Goal: Ask a question

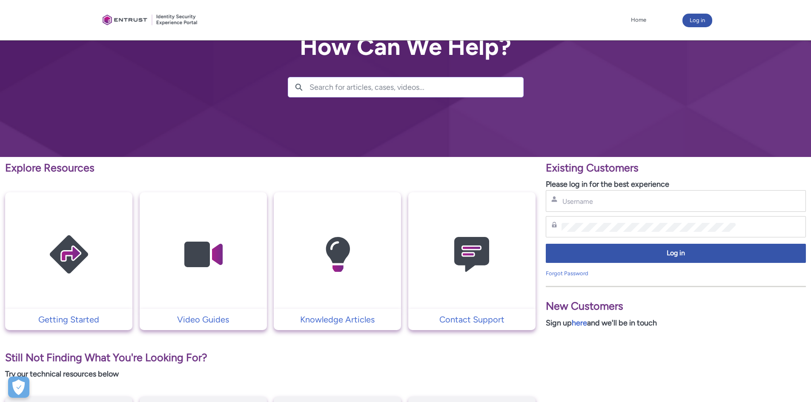
scroll to position [128, 0]
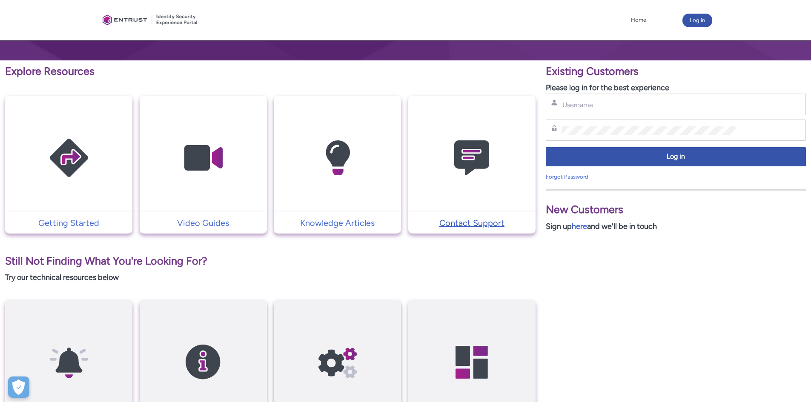
click at [461, 223] on p "Contact Support" at bounding box center [472, 223] width 119 height 13
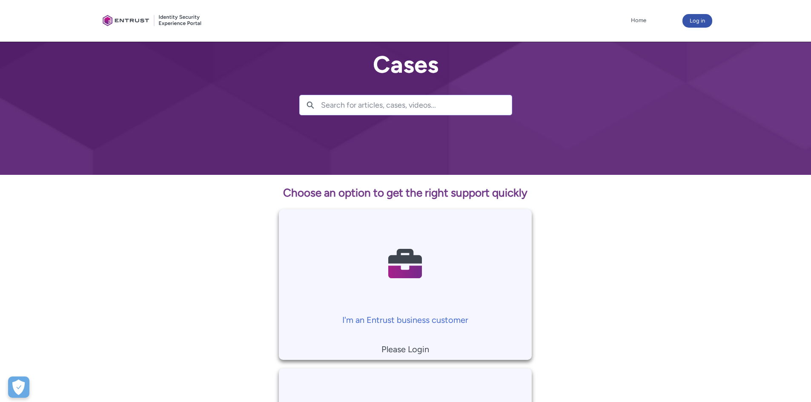
scroll to position [141, 0]
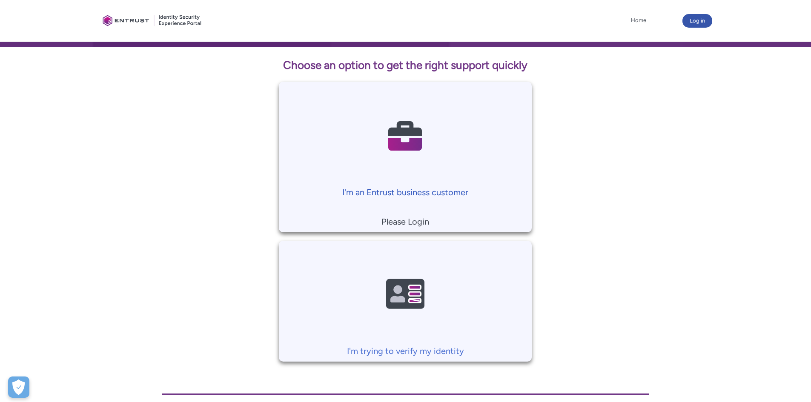
click at [379, 192] on p "I'm an Entrust business customer" at bounding box center [405, 192] width 244 height 13
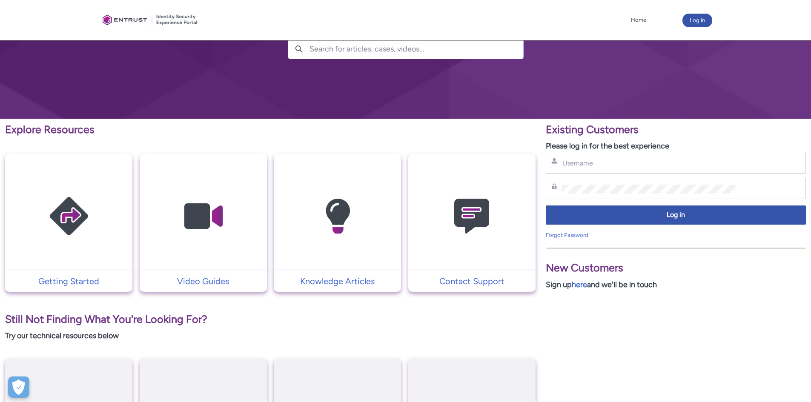
scroll to position [69, 0]
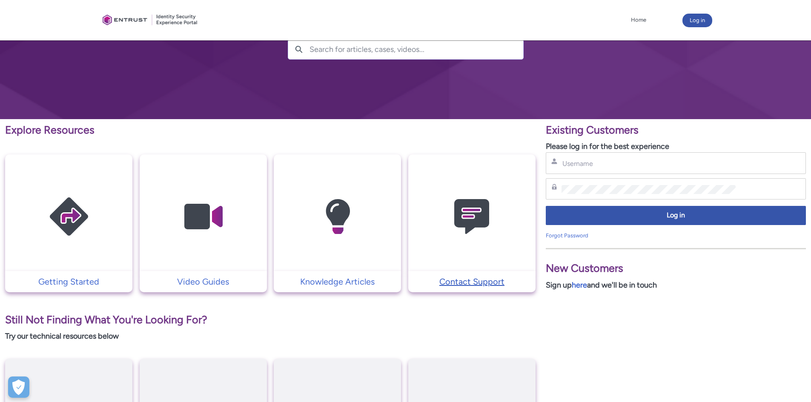
click at [454, 278] on p "Contact Support" at bounding box center [472, 281] width 119 height 13
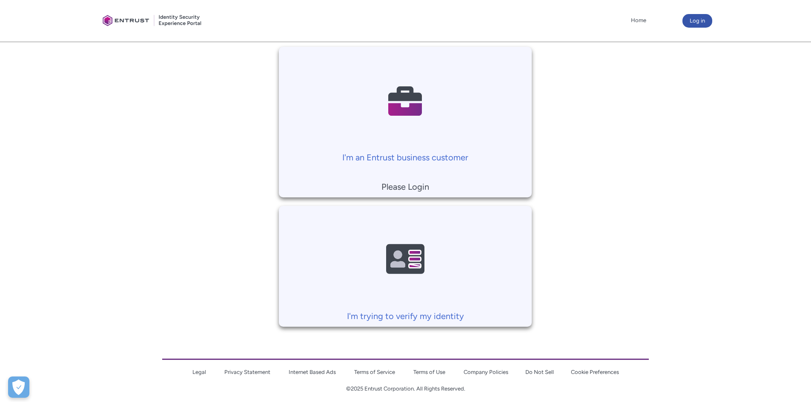
scroll to position [184, 0]
